Goal: Task Accomplishment & Management: Manage account settings

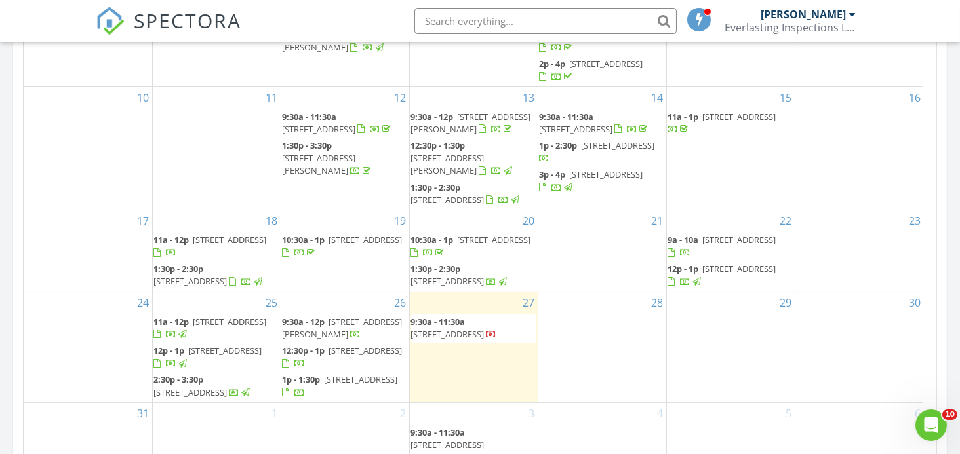
scroll to position [787, 0]
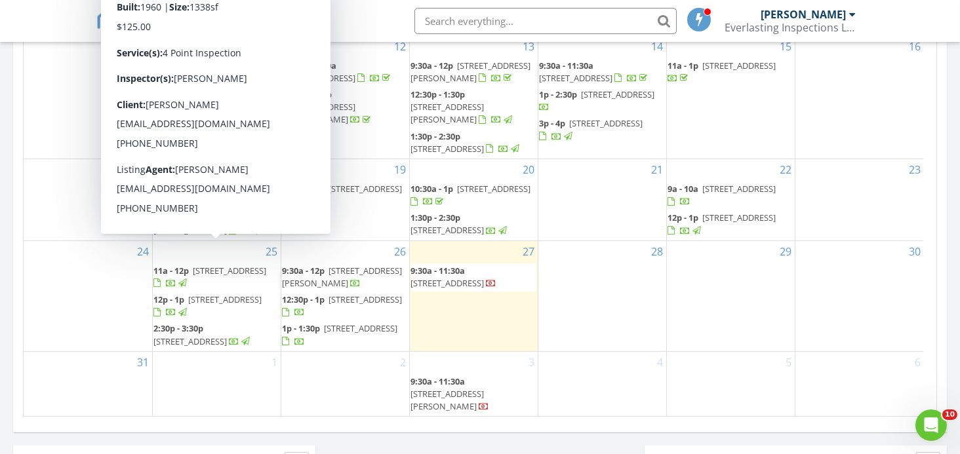
click at [210, 265] on span "[STREET_ADDRESS]" at bounding box center [229, 271] width 73 height 12
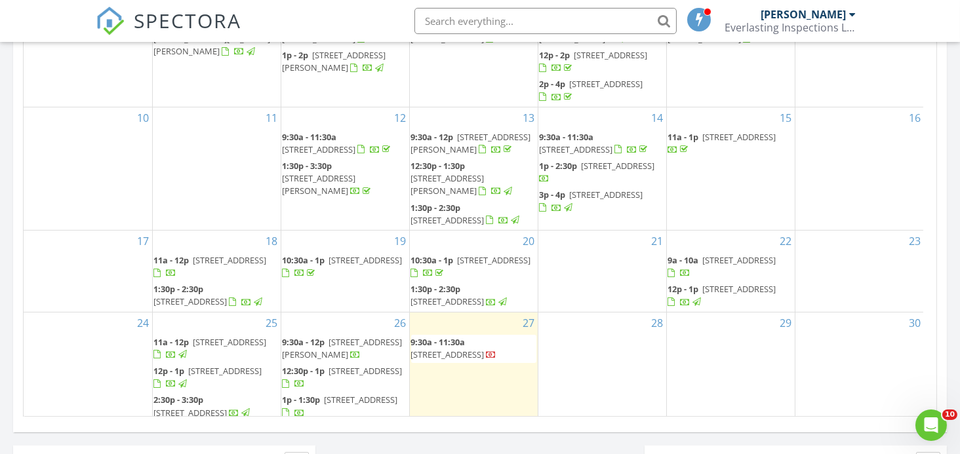
scroll to position [82, 0]
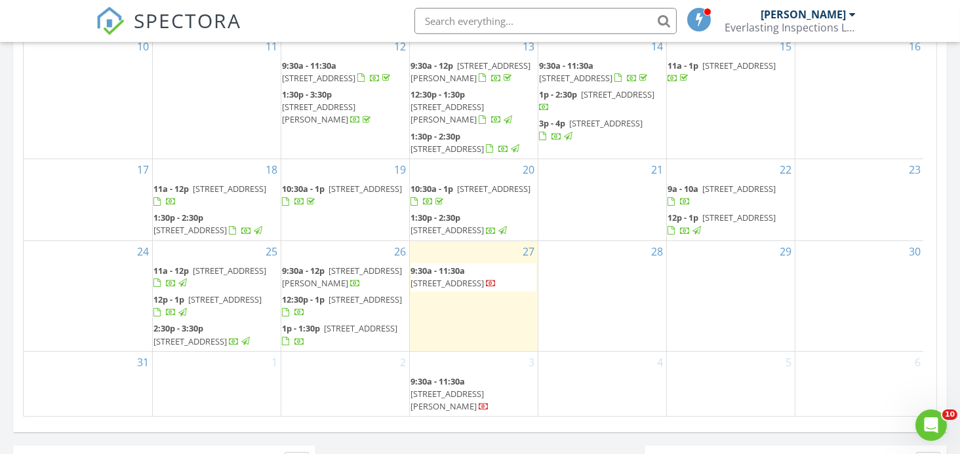
click at [208, 294] on span "[STREET_ADDRESS]" at bounding box center [225, 300] width 73 height 12
